Goal: Task Accomplishment & Management: Manage account settings

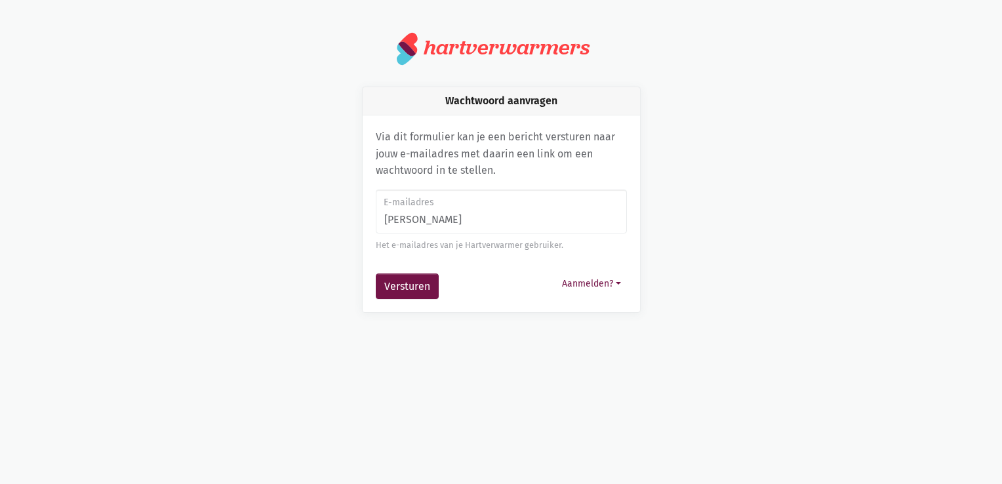
type input "[EMAIL_ADDRESS][DOMAIN_NAME]"
click at [400, 284] on button "Versturen" at bounding box center [407, 286] width 63 height 26
